Goal: Task Accomplishment & Management: Use online tool/utility

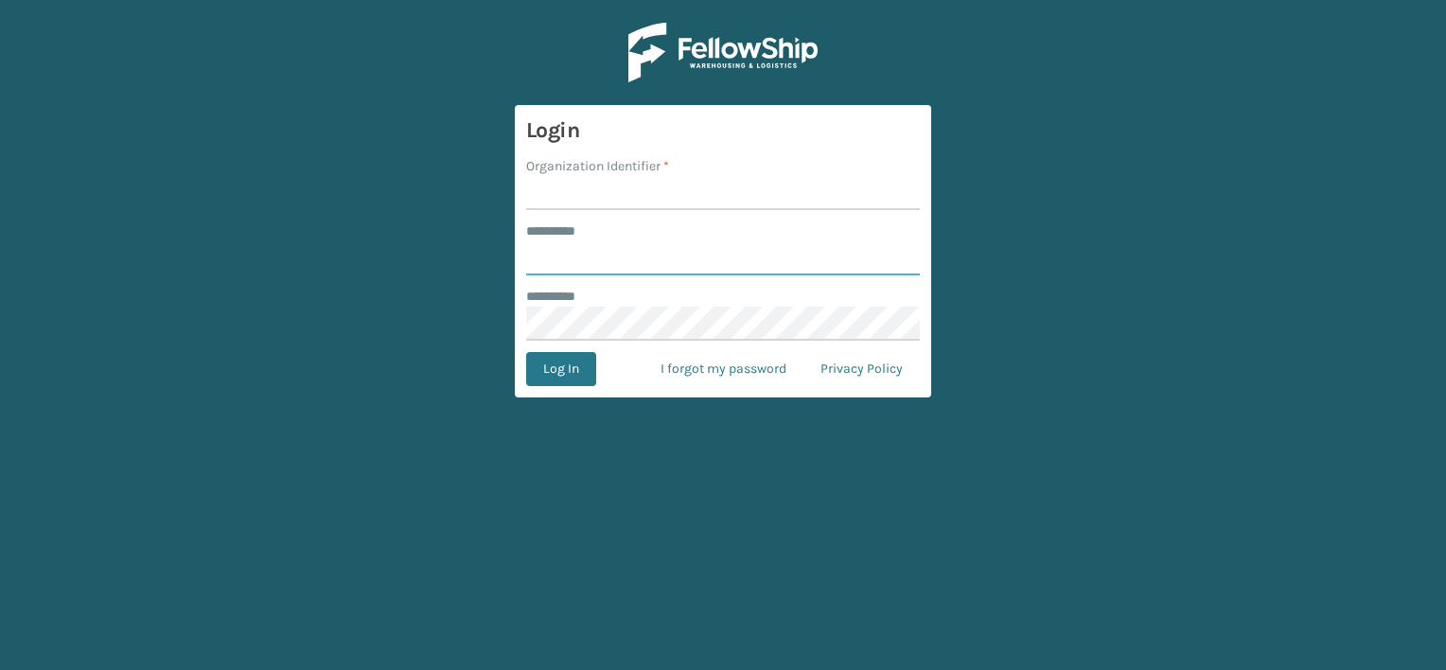
type input "***"
click at [708, 189] on input "Organization Identifier *" at bounding box center [723, 193] width 394 height 34
drag, startPoint x: 595, startPoint y: 195, endPoint x: 832, endPoint y: 201, distance: 236.7
click at [832, 201] on input "LIFESTYLE SOLUTIONS VENTURES LLC" at bounding box center [723, 193] width 394 height 34
type input "LIFESTYLE"
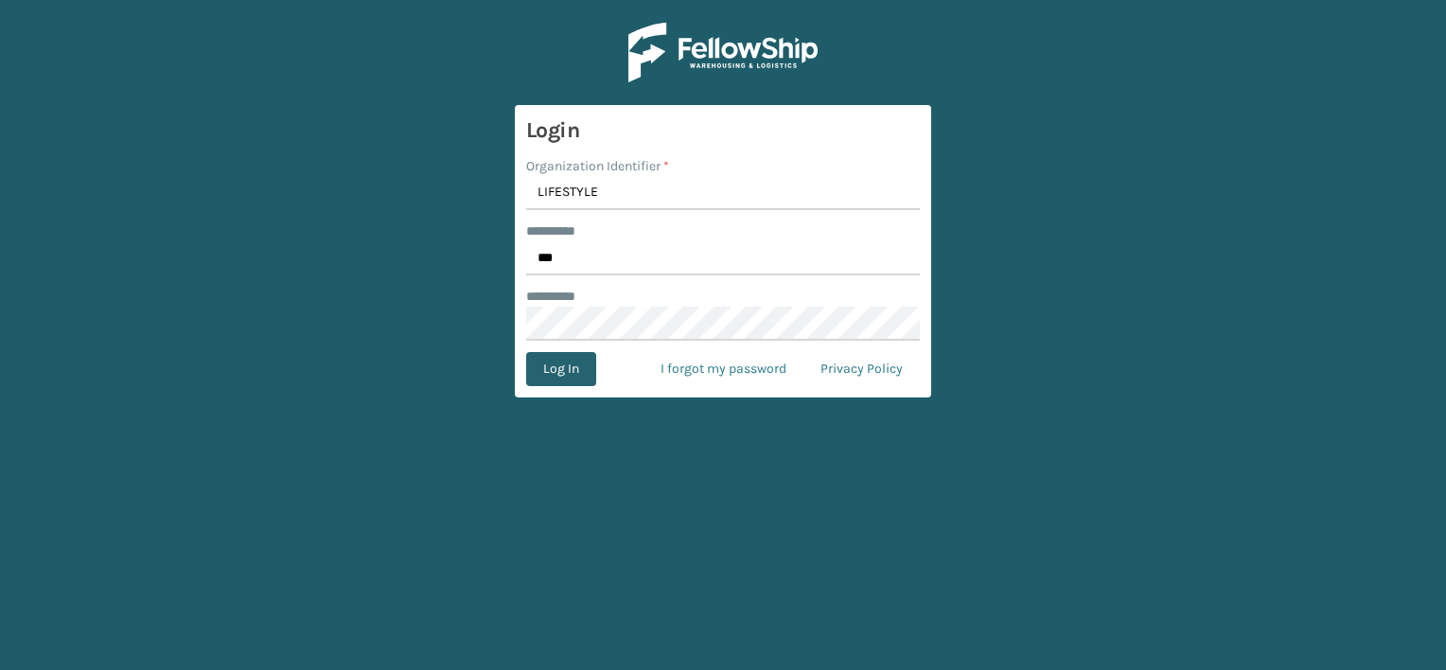
click at [561, 371] on button "Log In" at bounding box center [561, 369] width 70 height 34
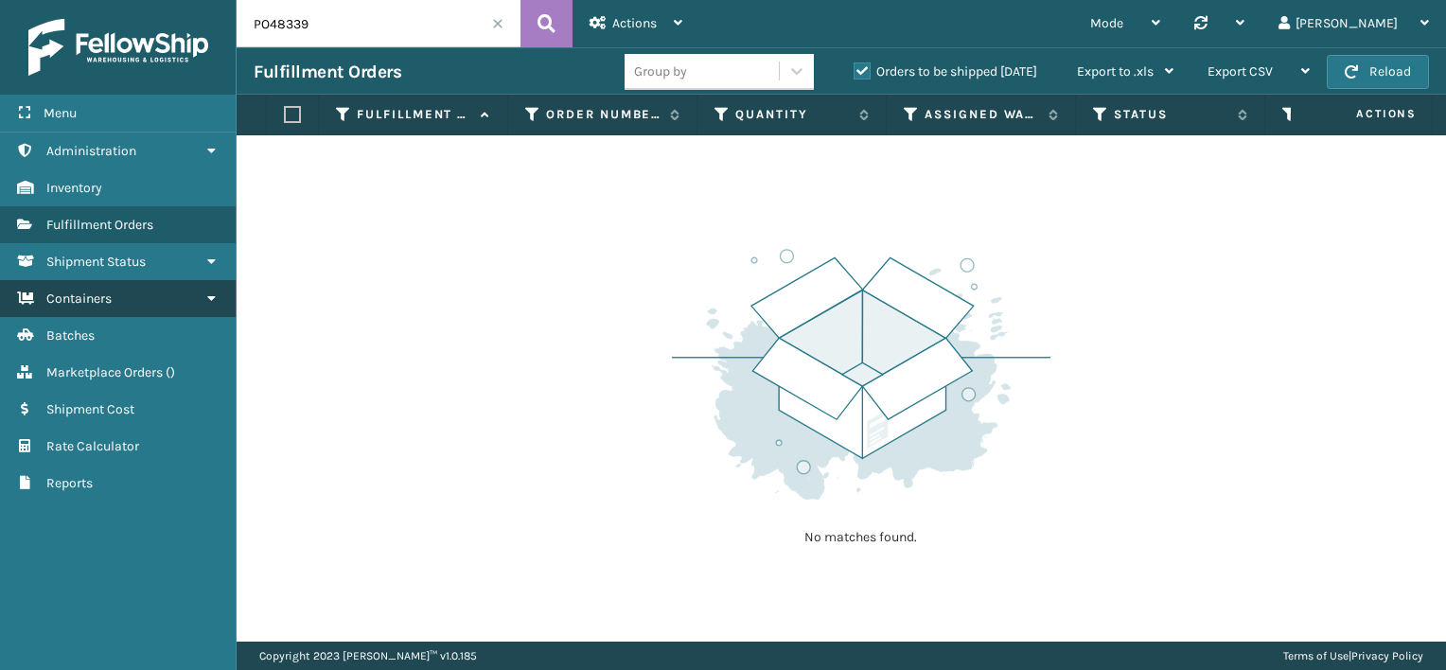
click at [148, 303] on link "Containers" at bounding box center [118, 298] width 236 height 37
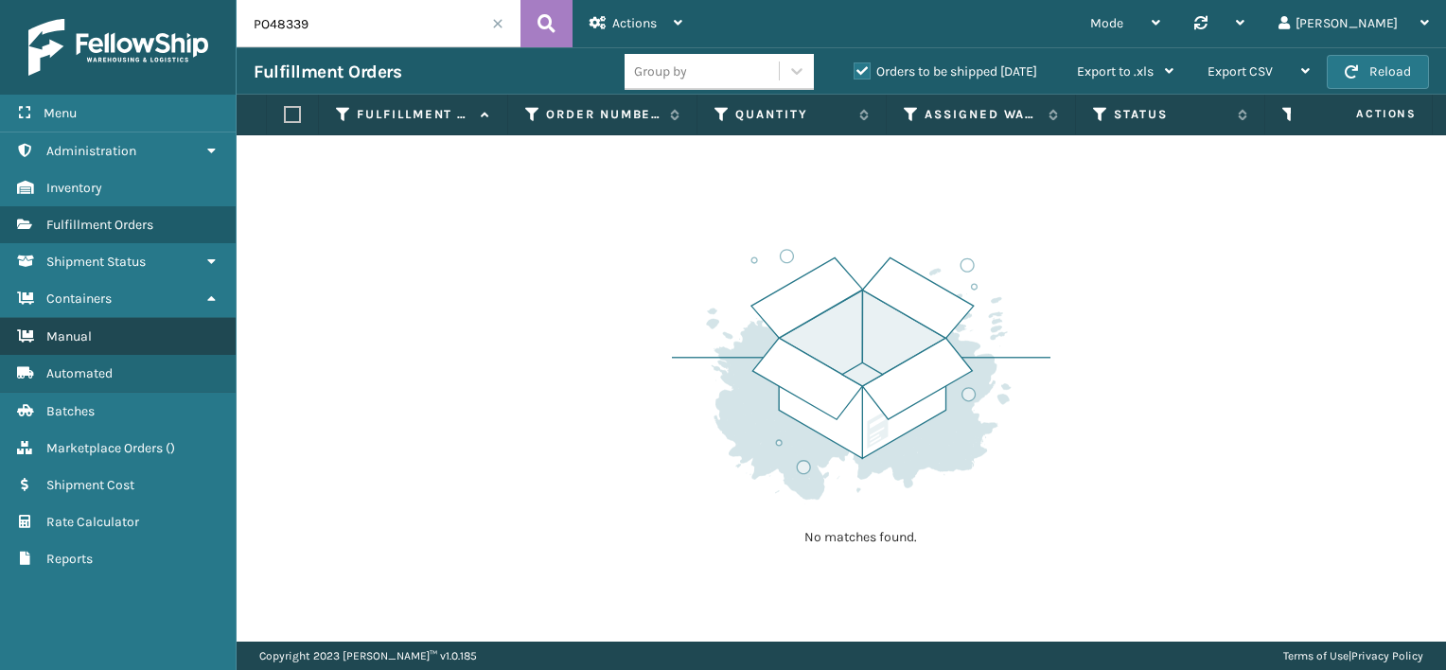
click at [144, 346] on link "Manual" at bounding box center [118, 336] width 236 height 37
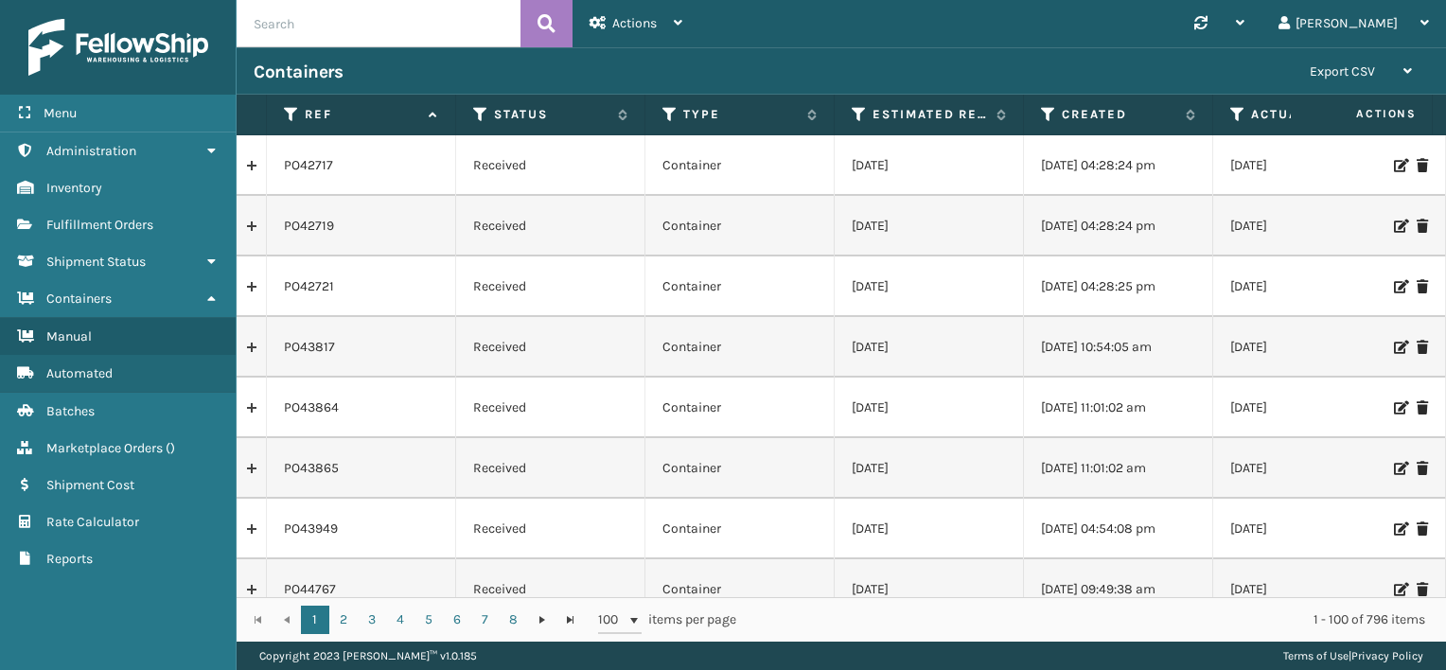
paste input "PO49557"
type input "PO49557"
click at [548, 26] on icon at bounding box center [547, 23] width 18 height 28
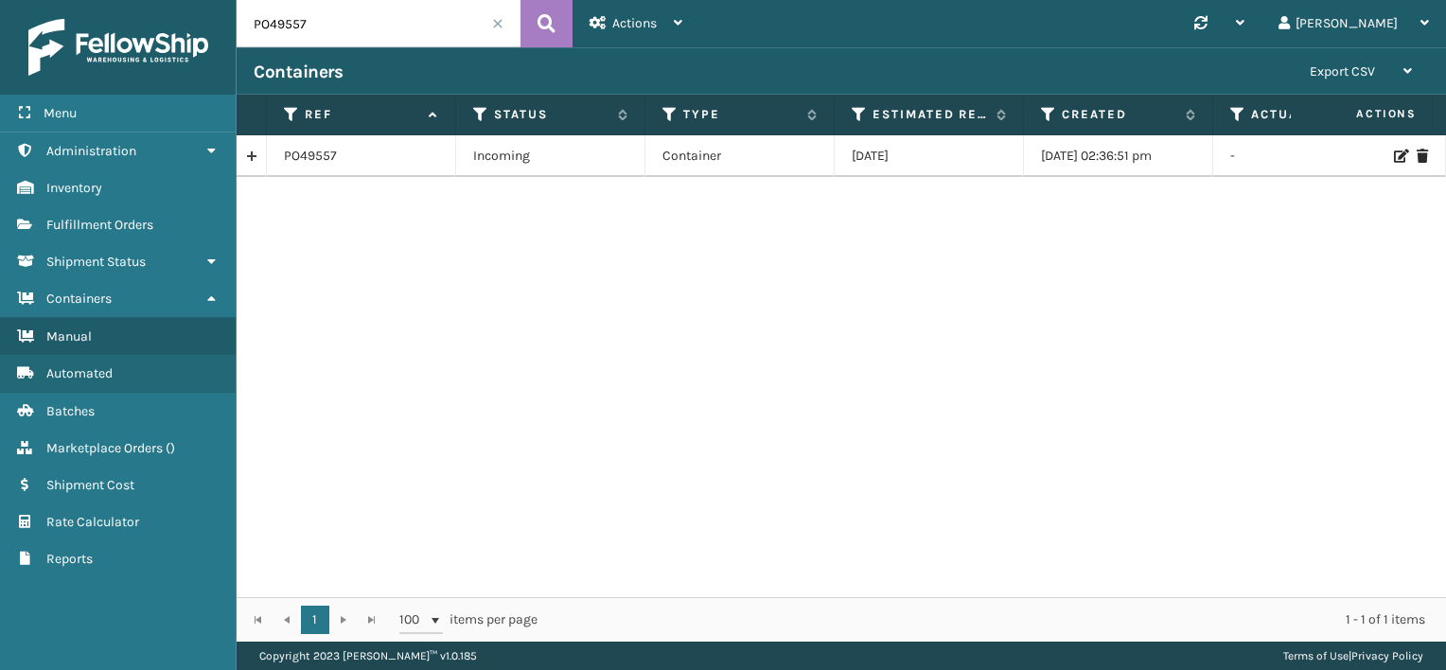
click at [250, 155] on link at bounding box center [251, 156] width 29 height 30
